Goal: Information Seeking & Learning: Learn about a topic

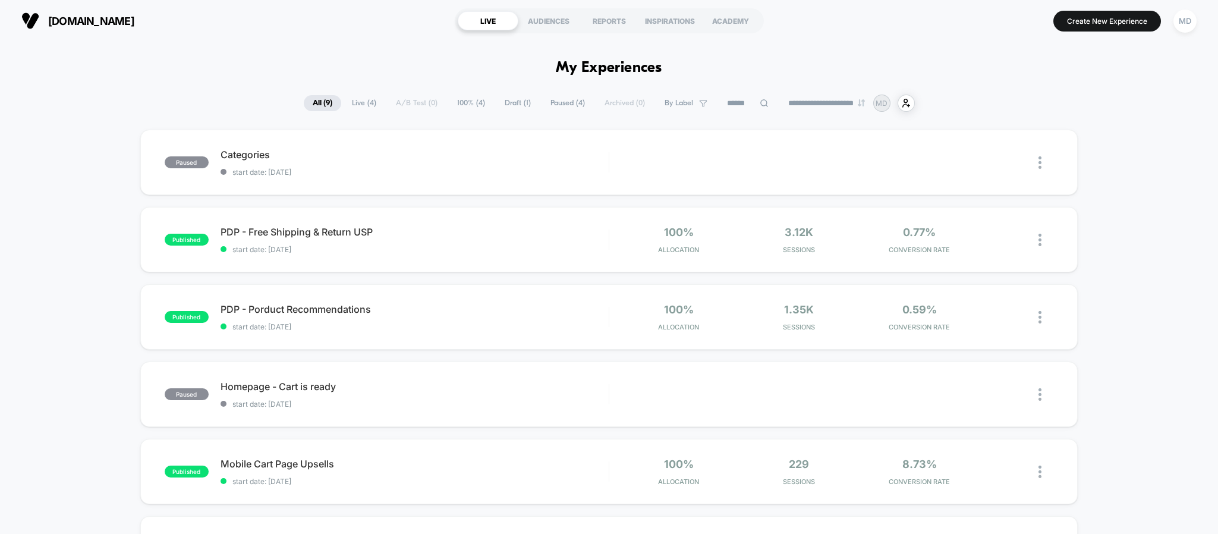
click at [373, 103] on span "Live ( 4 )" at bounding box center [364, 103] width 42 height 16
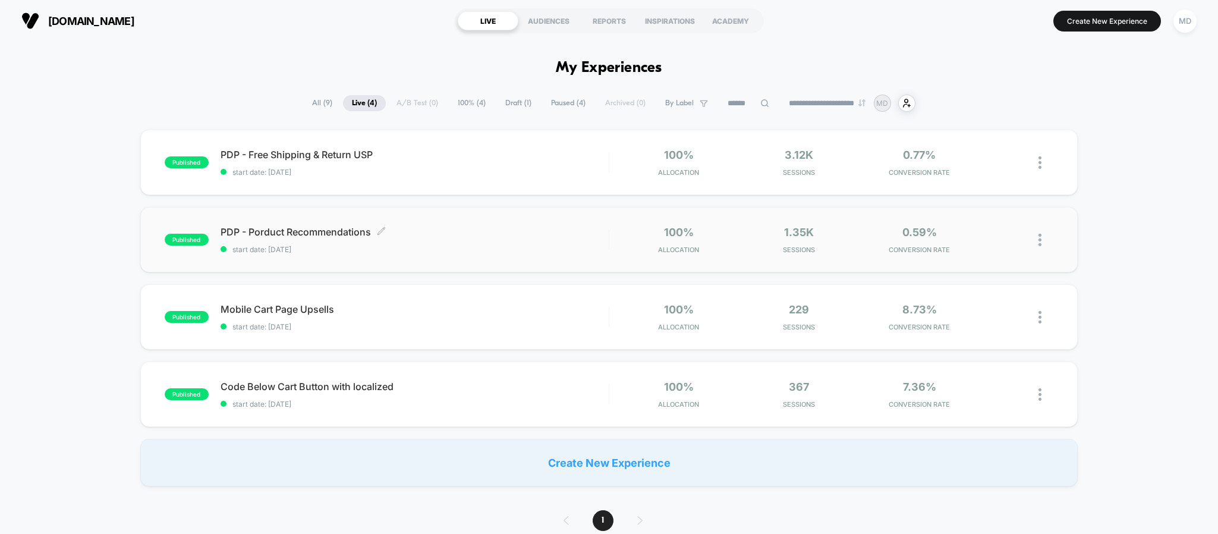
click at [423, 234] on span "PDP - Porduct Recommendations Click to edit experience details" at bounding box center [414, 232] width 388 height 12
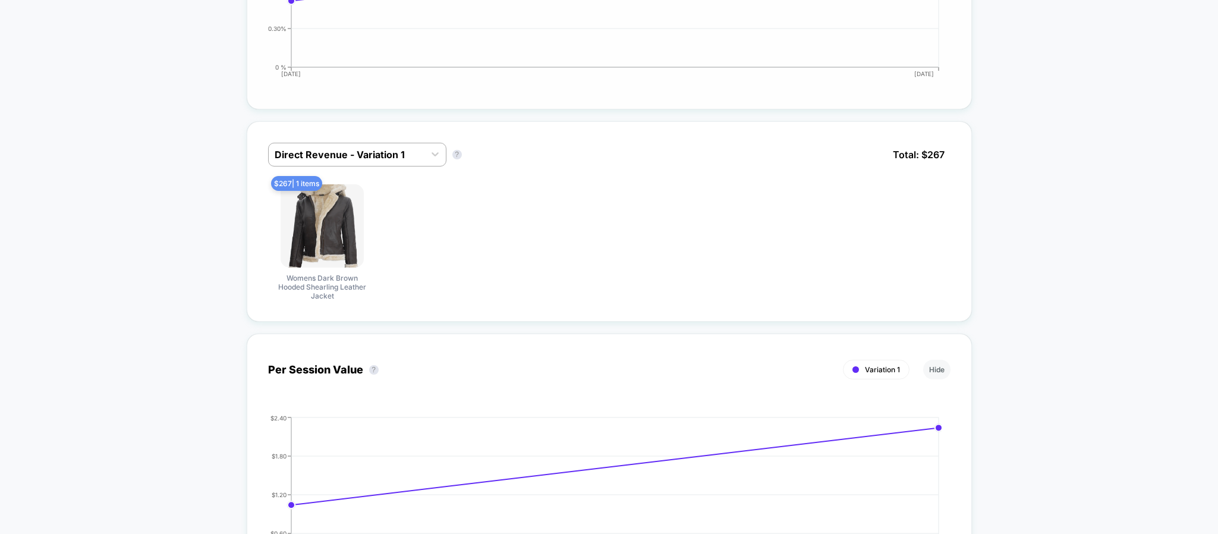
scroll to position [535, 0]
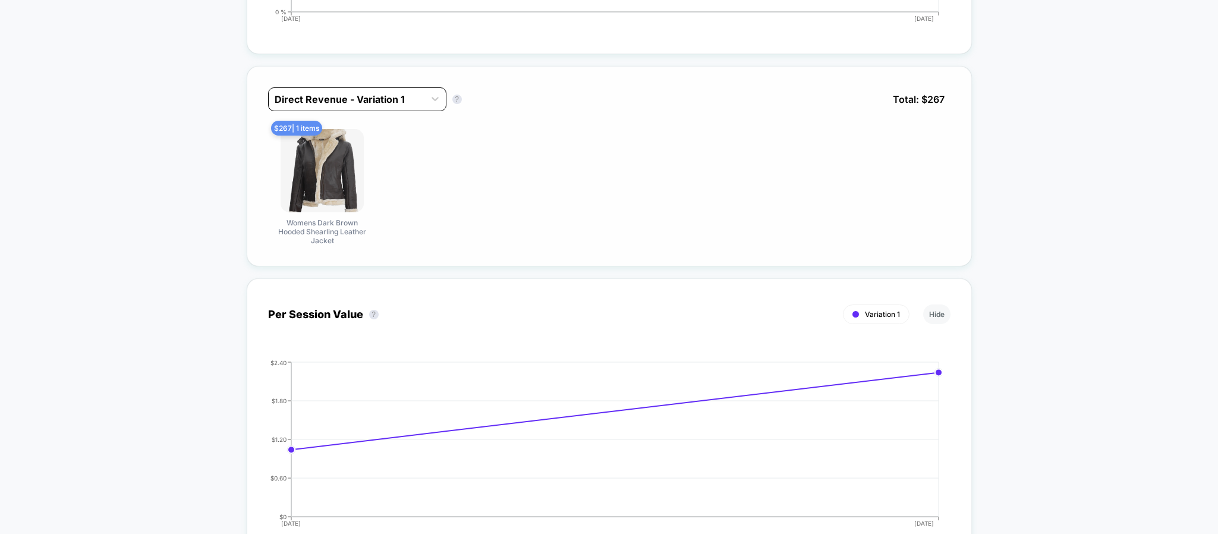
click at [348, 106] on div at bounding box center [347, 99] width 144 height 14
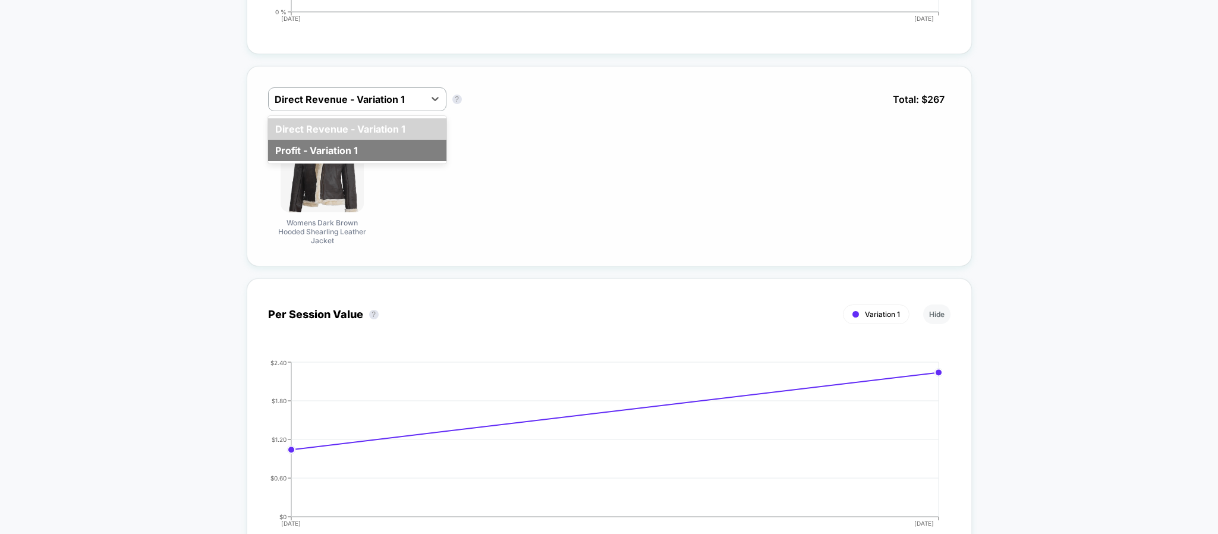
click at [339, 153] on div "Profit - Variation 1" at bounding box center [357, 150] width 178 height 21
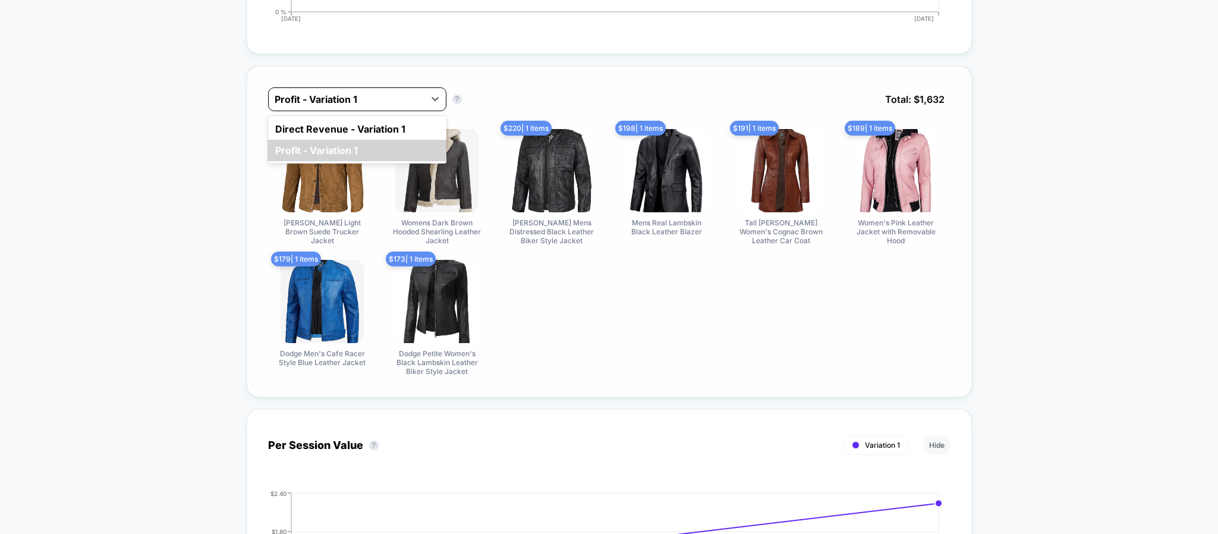
click at [375, 106] on div at bounding box center [347, 99] width 144 height 14
click at [346, 127] on div "Direct Revenue - Variation 1" at bounding box center [357, 128] width 178 height 21
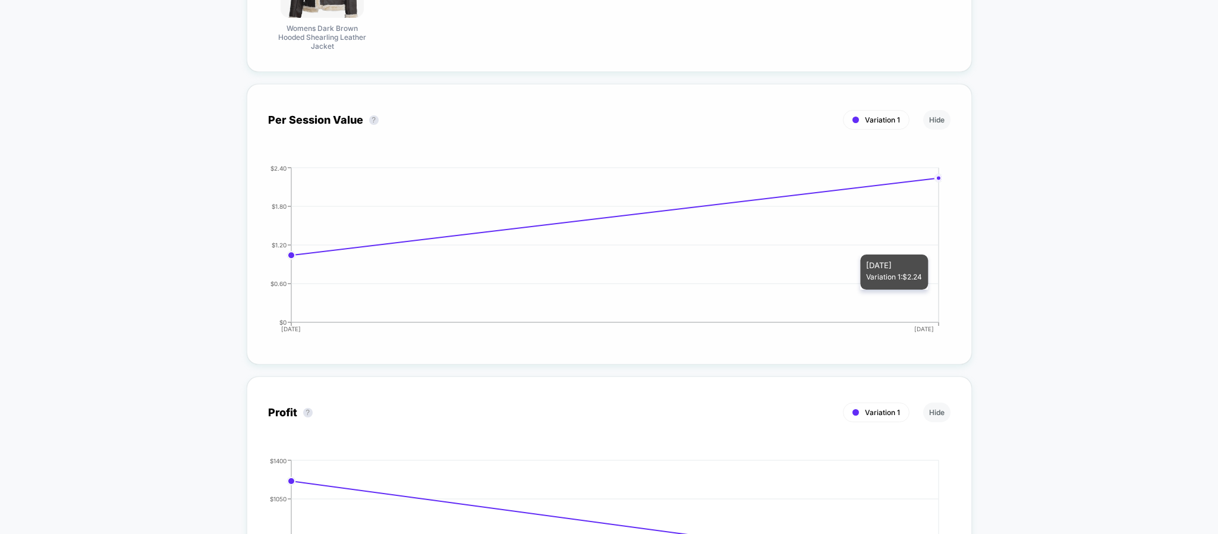
scroll to position [802, 0]
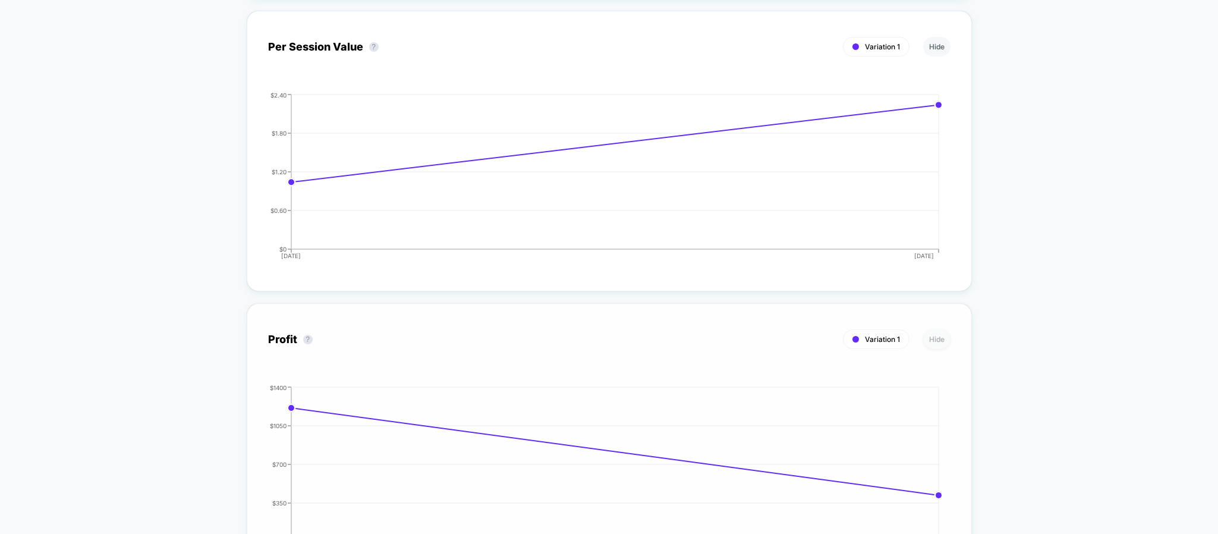
click at [935, 346] on button "Hide" at bounding box center [936, 339] width 27 height 20
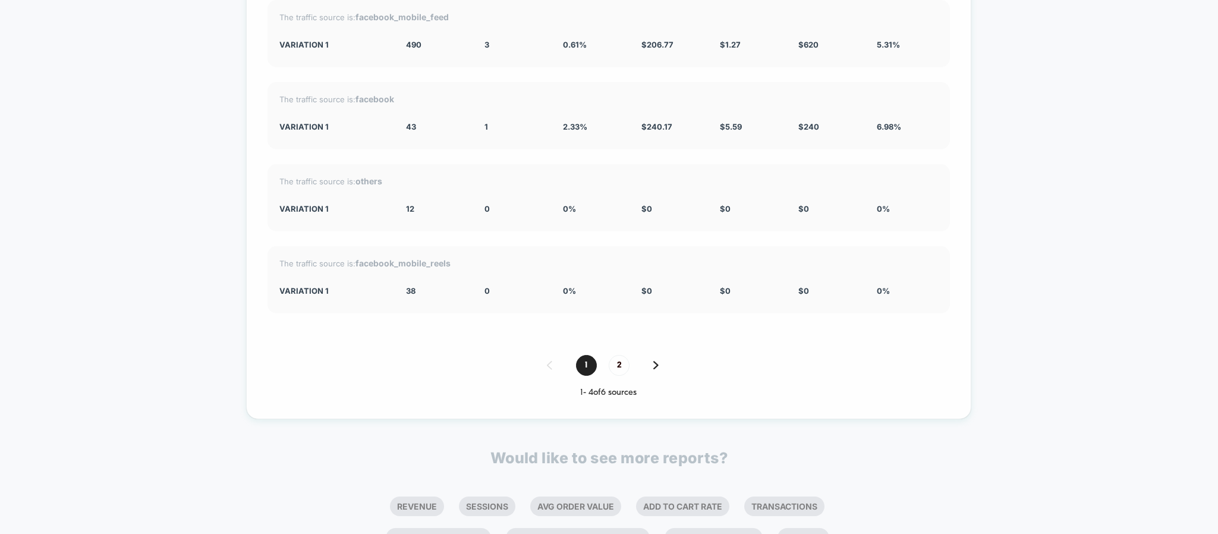
scroll to position [1437, 0]
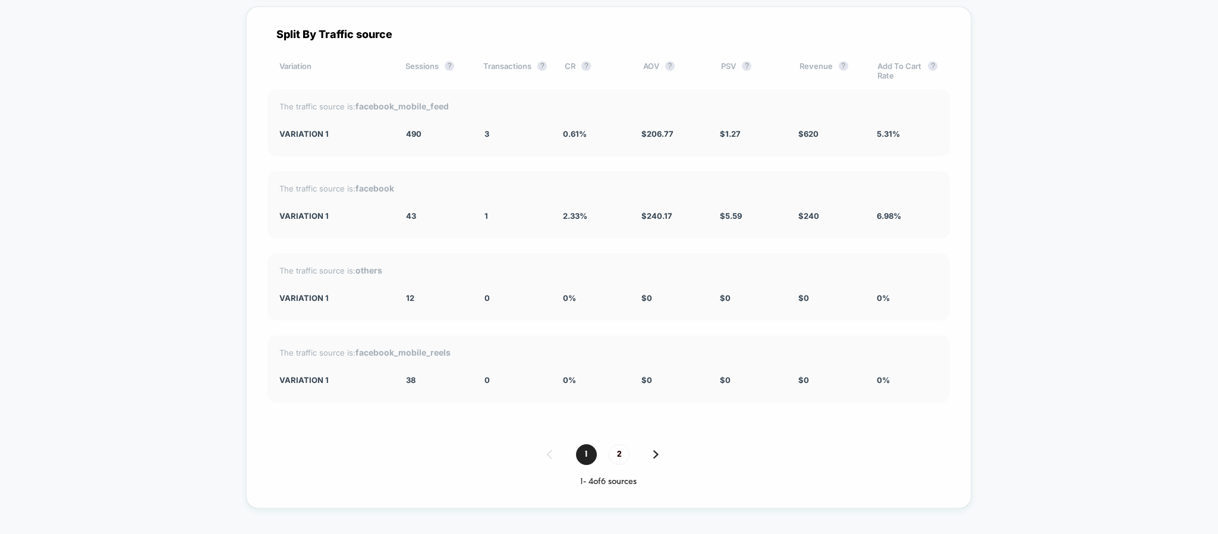
click at [880, 136] on span "5.31 %" at bounding box center [888, 134] width 23 height 10
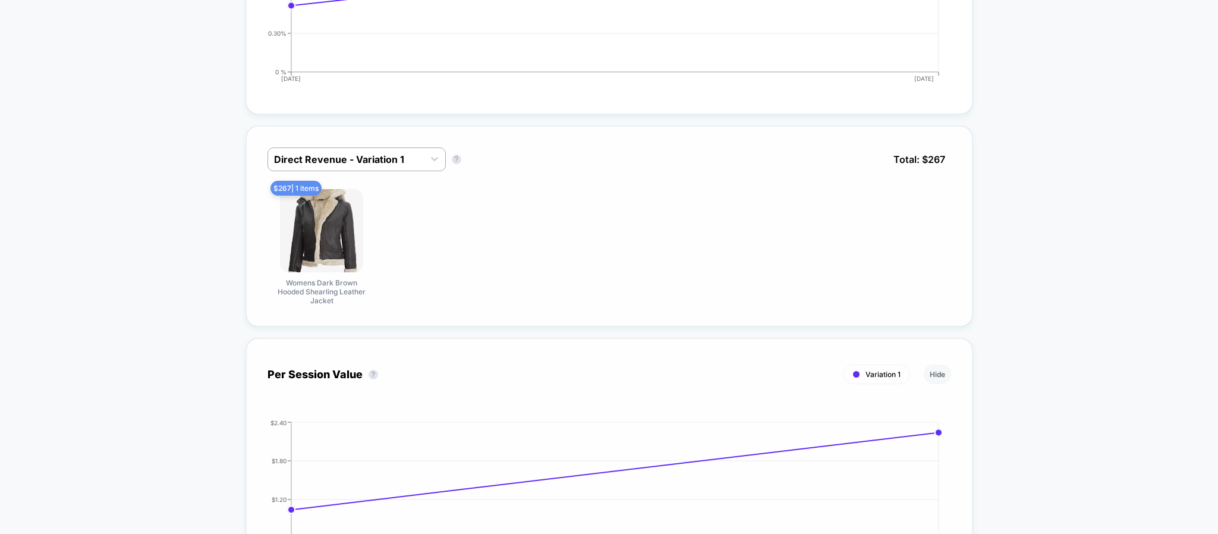
scroll to position [278, 0]
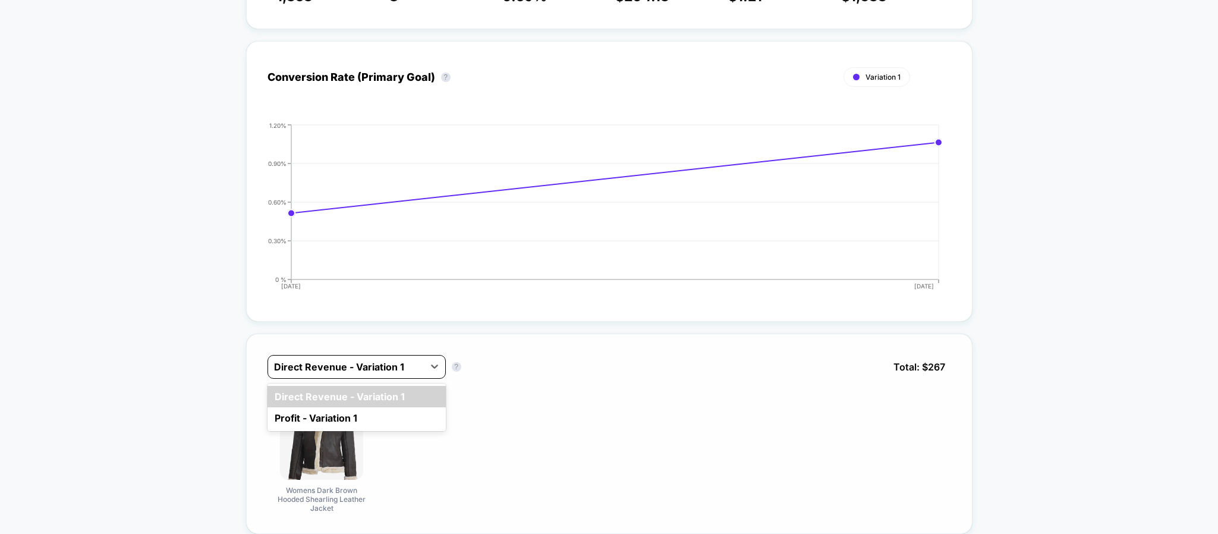
click at [355, 364] on div at bounding box center [346, 367] width 144 height 14
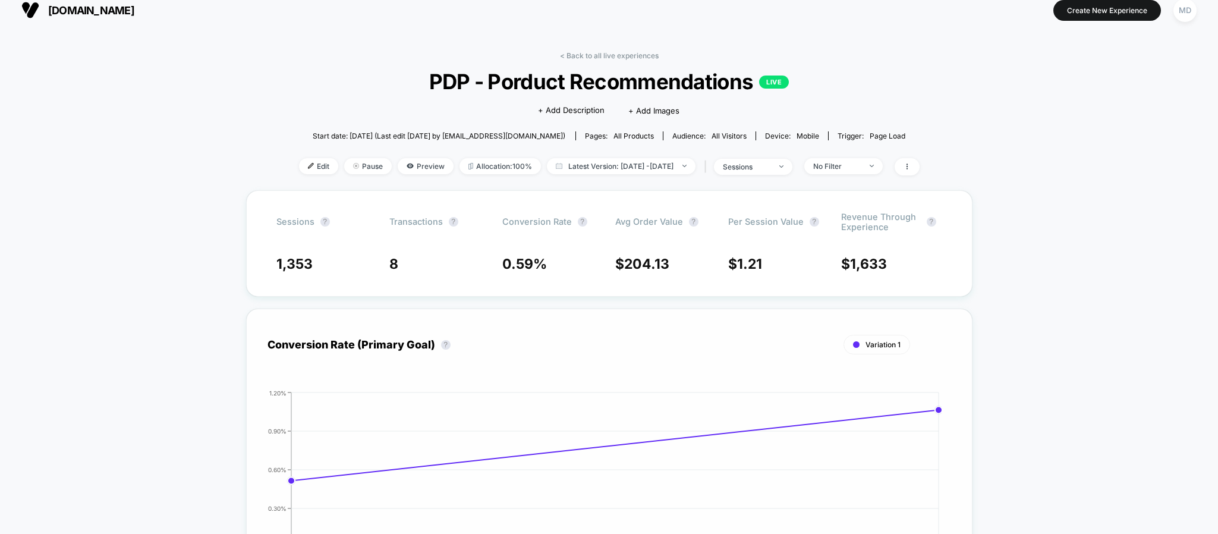
scroll to position [0, 0]
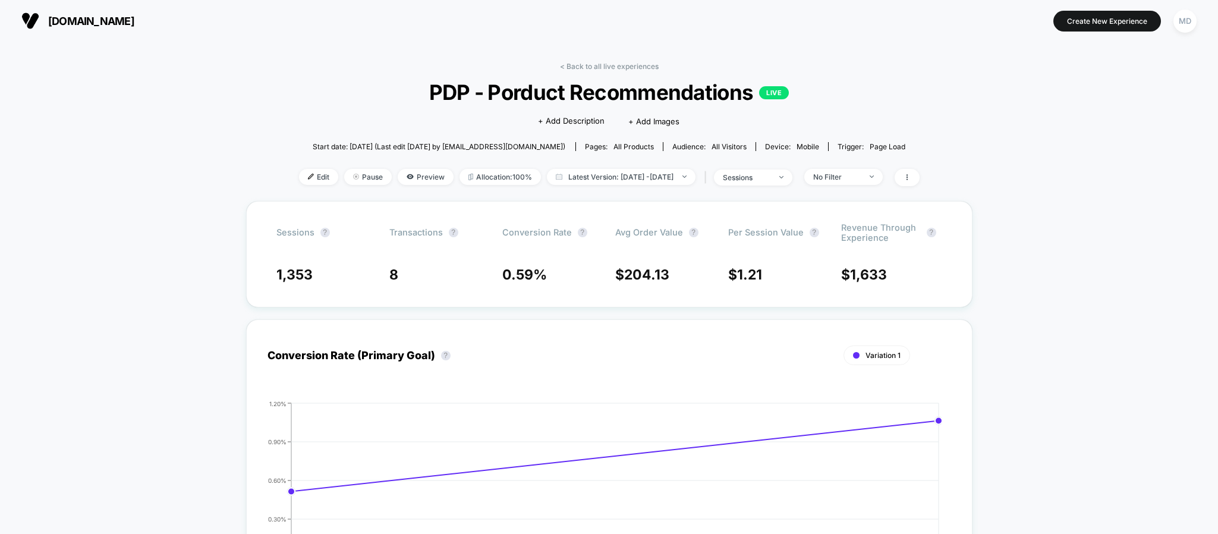
click at [514, 143] on span "Start date: [DATE] (Last edit [DATE] by [EMAIL_ADDRESS][DOMAIN_NAME])" at bounding box center [439, 146] width 253 height 9
click at [515, 143] on span "Start date: [DATE] (Last edit [DATE] by [EMAIL_ADDRESS][DOMAIN_NAME])" at bounding box center [439, 146] width 253 height 9
click at [530, 143] on span "Start date: [DATE] (Last edit [DATE] by [EMAIL_ADDRESS][DOMAIN_NAME])" at bounding box center [439, 146] width 253 height 9
click at [755, 172] on span "sessions" at bounding box center [753, 177] width 78 height 16
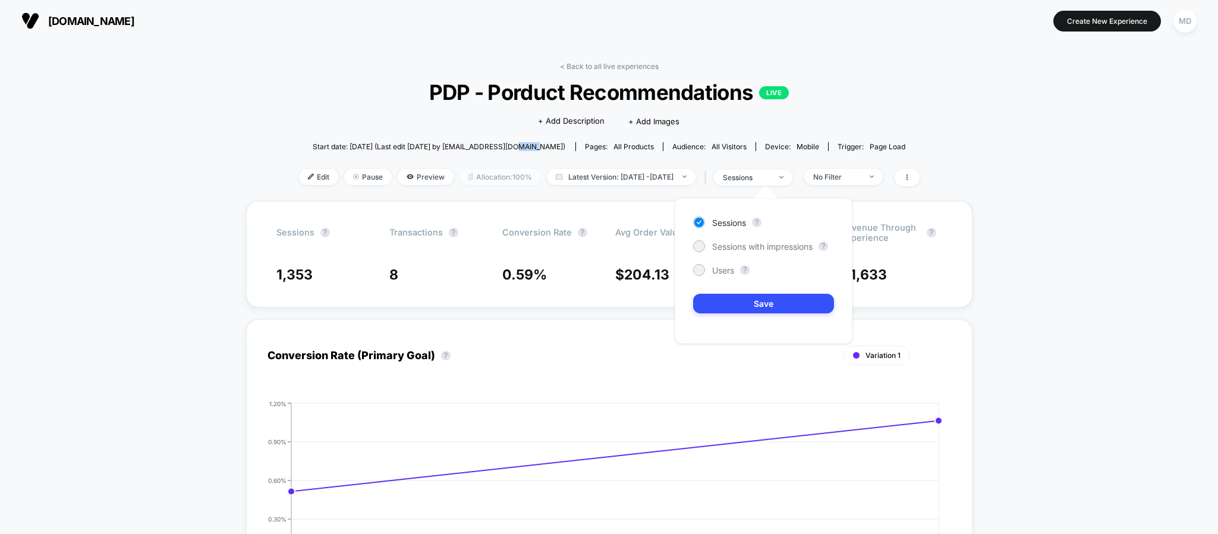
click at [473, 174] on span "Allocation: 100%" at bounding box center [499, 177] width 81 height 16
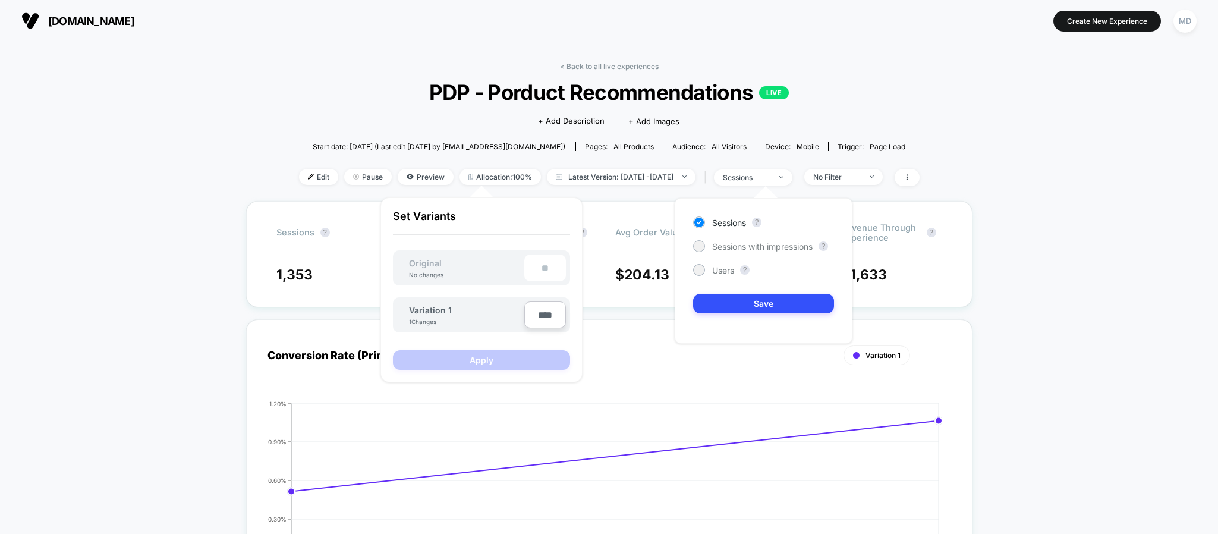
click at [544, 314] on input "****" at bounding box center [545, 314] width 42 height 27
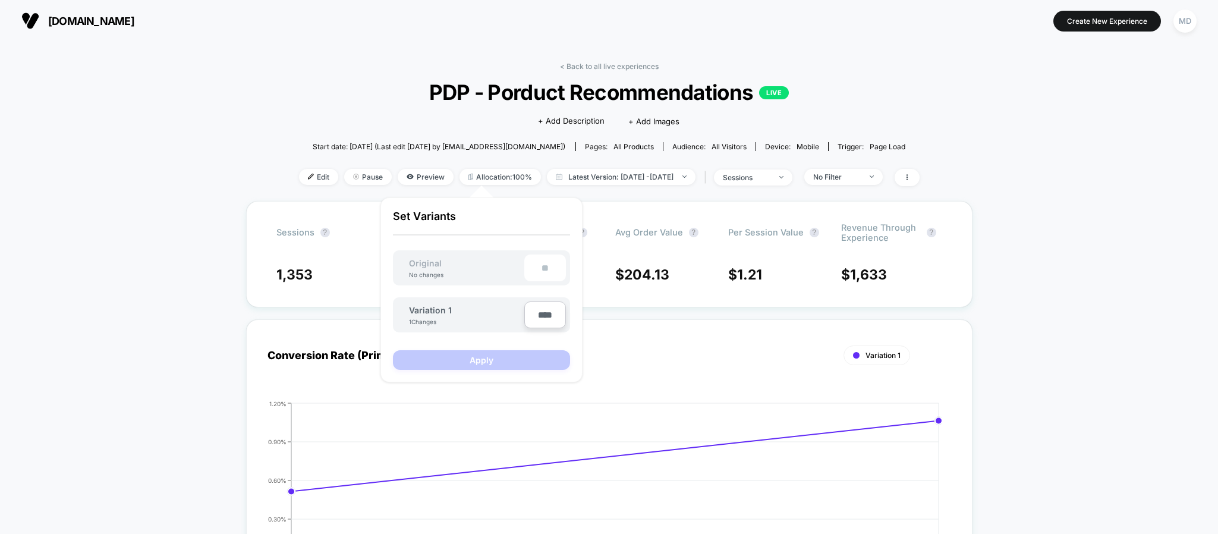
type input "***"
type input "**"
type input "***"
click at [493, 361] on button "Apply" at bounding box center [481, 360] width 177 height 20
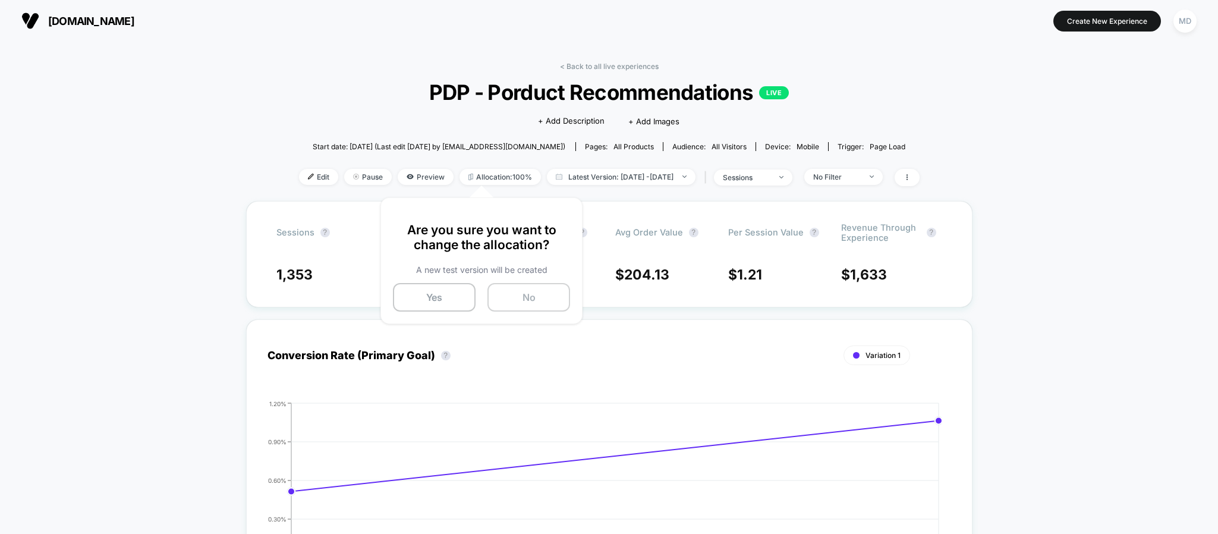
click at [528, 298] on button "No" at bounding box center [528, 297] width 83 height 29
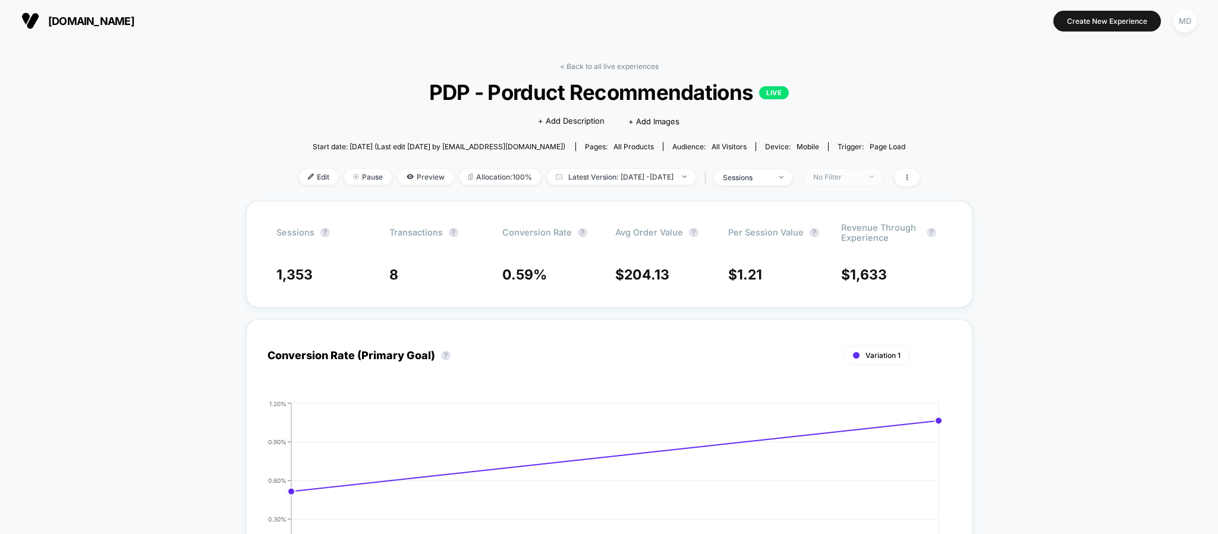
click at [861, 177] on div "No Filter" at bounding box center [837, 176] width 48 height 9
click at [405, 180] on span "Preview" at bounding box center [426, 177] width 56 height 16
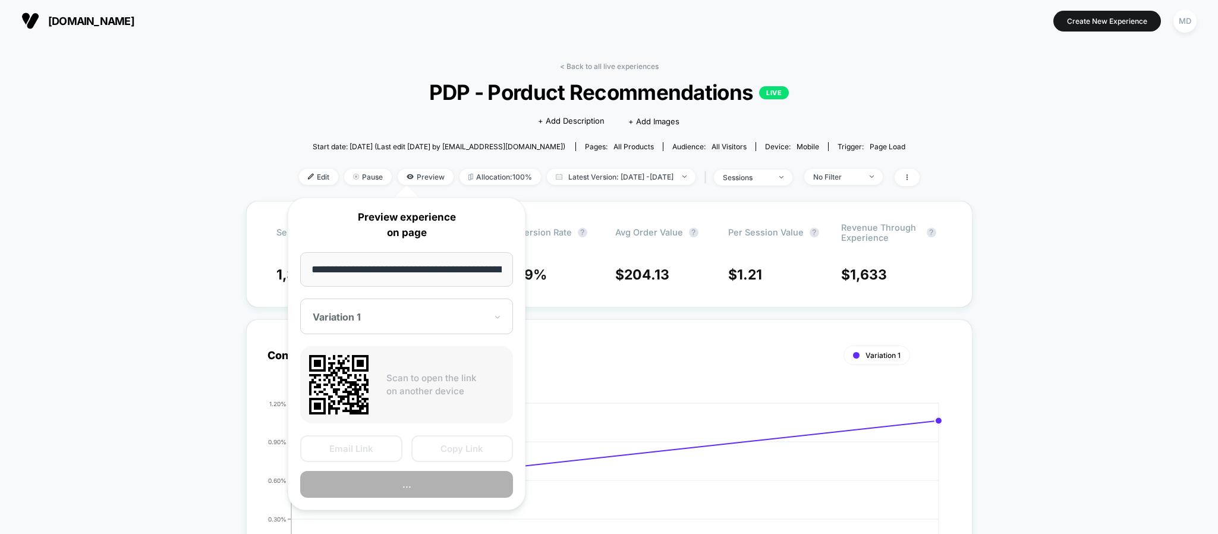
scroll to position [0, 156]
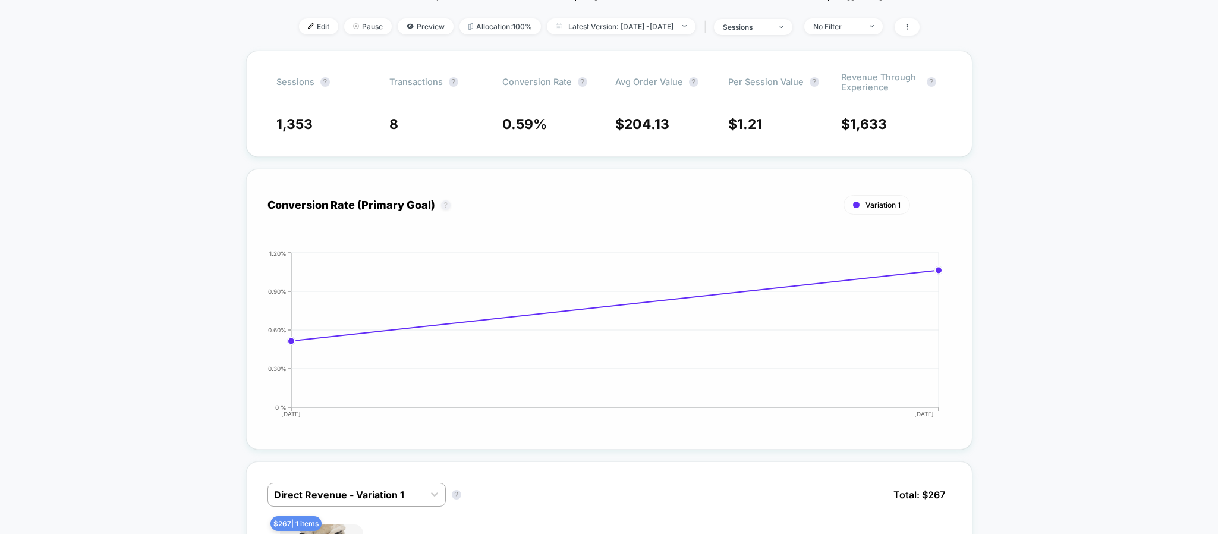
scroll to position [357, 0]
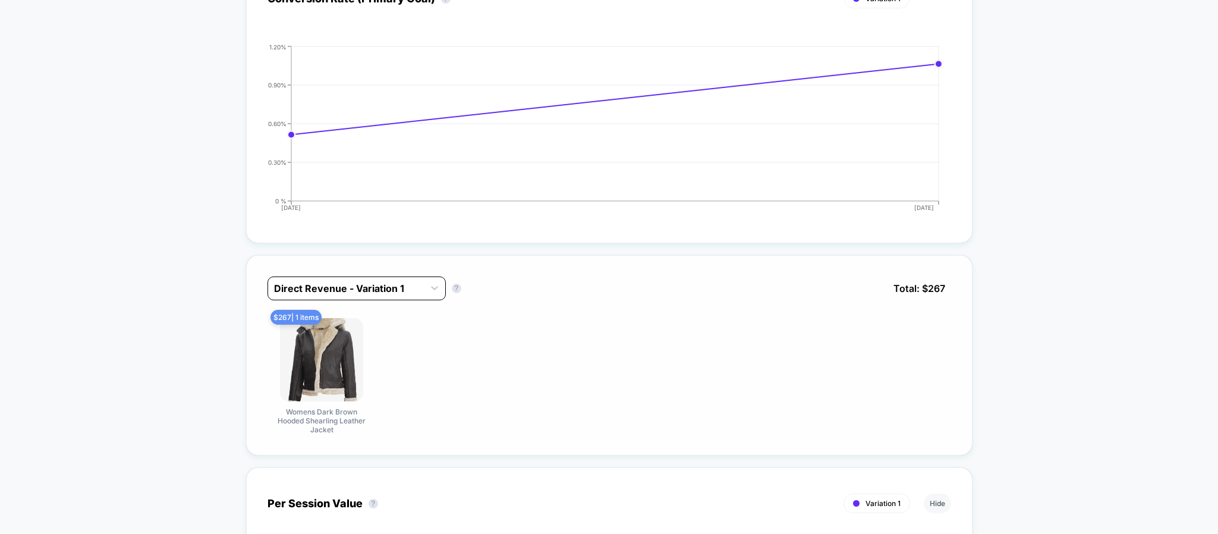
click at [355, 295] on div at bounding box center [346, 288] width 144 height 14
click at [334, 345] on div "Profit - Variation 1" at bounding box center [356, 339] width 178 height 21
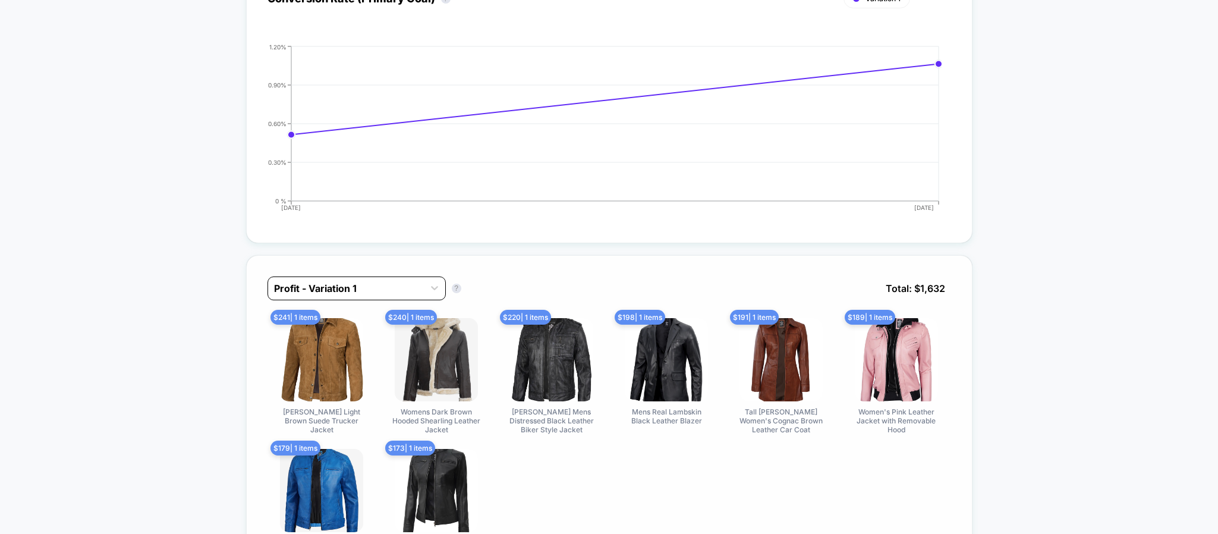
click at [368, 291] on div at bounding box center [346, 288] width 144 height 14
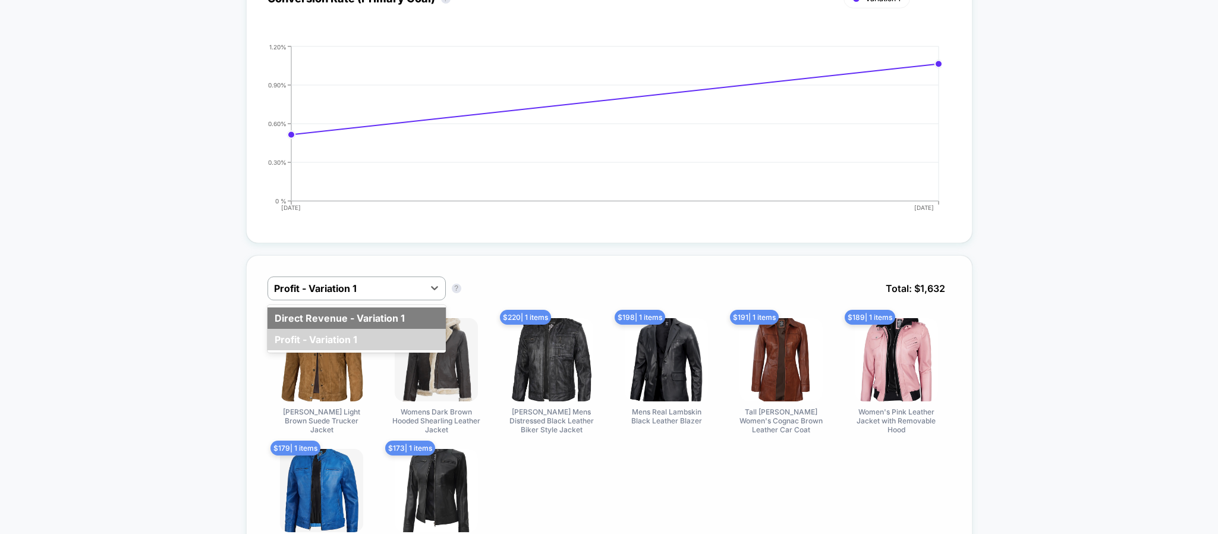
click at [346, 312] on div "Direct Revenue - Variation 1" at bounding box center [356, 317] width 178 height 21
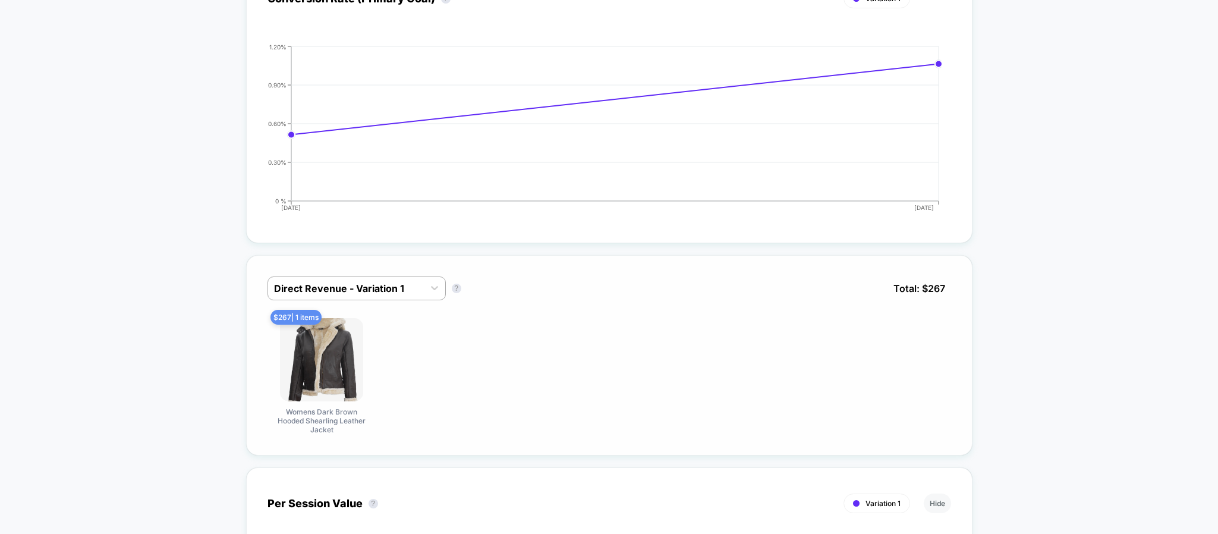
scroll to position [0, 0]
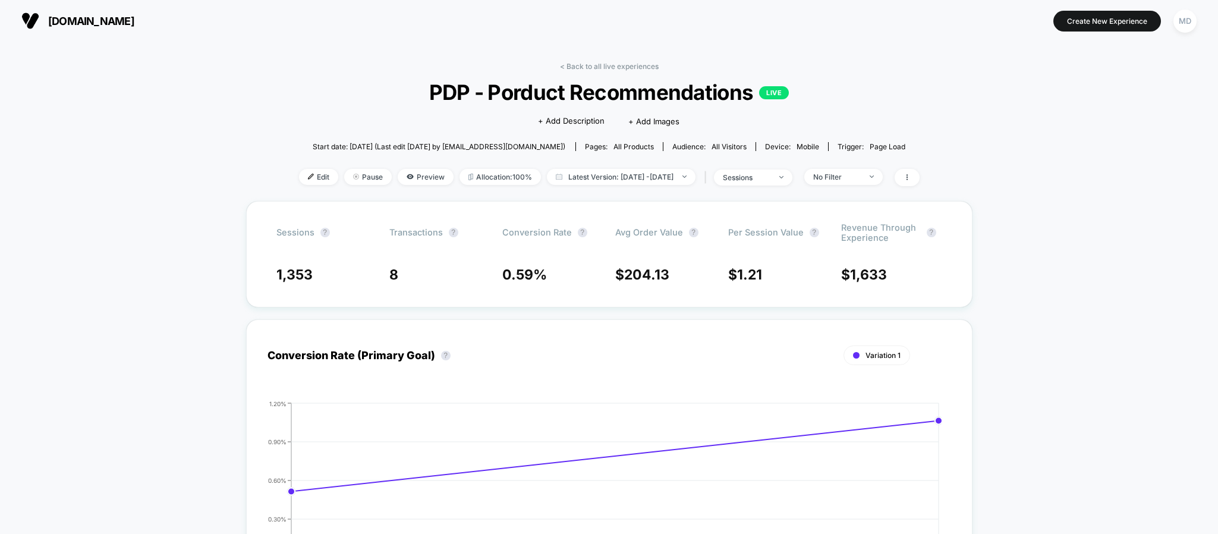
drag, startPoint x: 505, startPoint y: 122, endPoint x: 526, endPoint y: 84, distance: 43.4
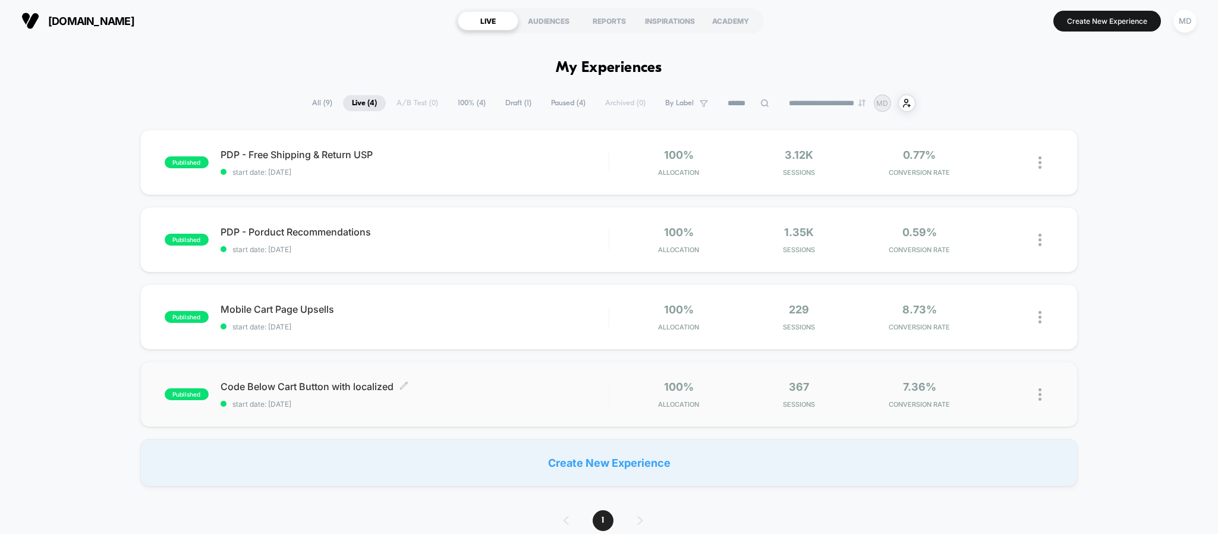
click at [476, 390] on span "Code Below Cart Button with localized Click to edit experience details" at bounding box center [414, 386] width 388 height 12
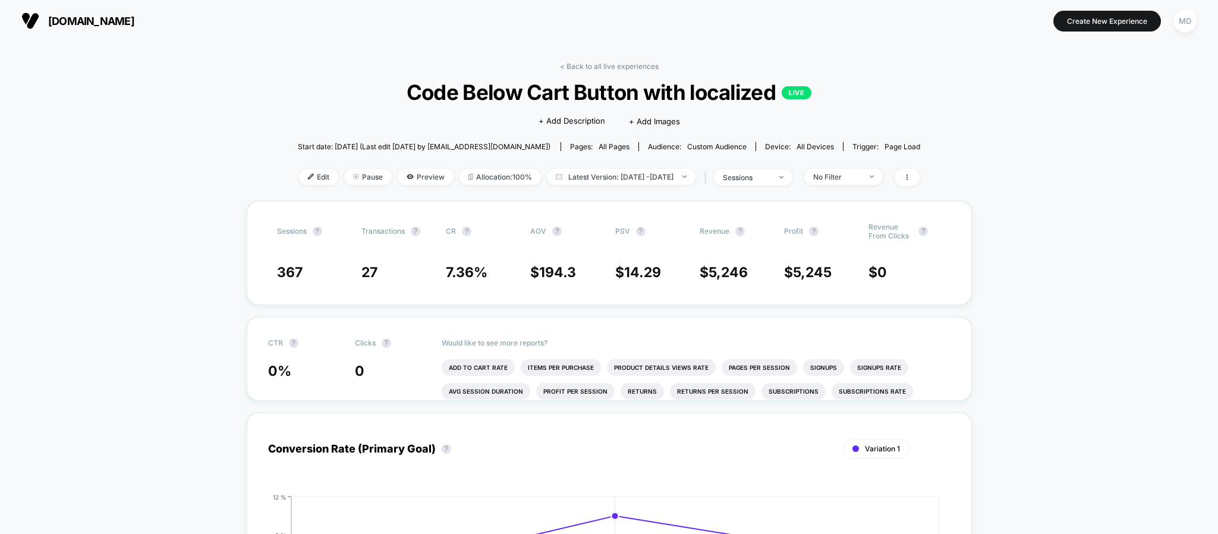
click at [591, 72] on div "< Back to all live experiences Code Below Cart Button with localized LIVE Click…" at bounding box center [609, 131] width 623 height 139
click at [593, 70] on link "< Back to all live experiences" at bounding box center [609, 66] width 99 height 9
